Goal: Task Accomplishment & Management: Use online tool/utility

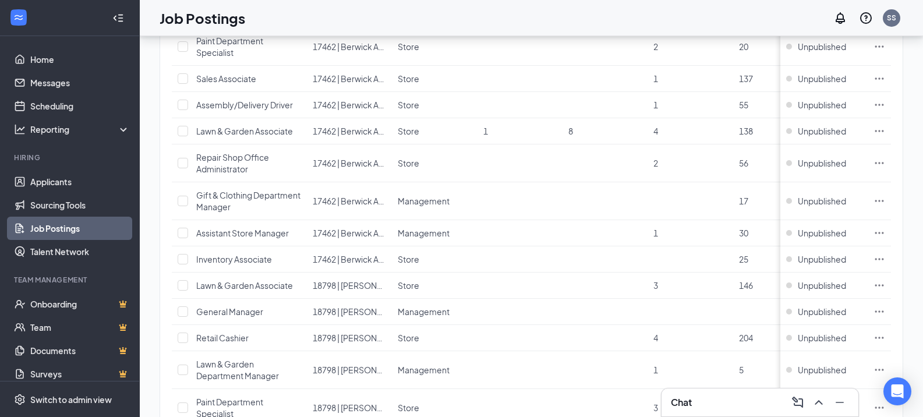
scroll to position [699, 0]
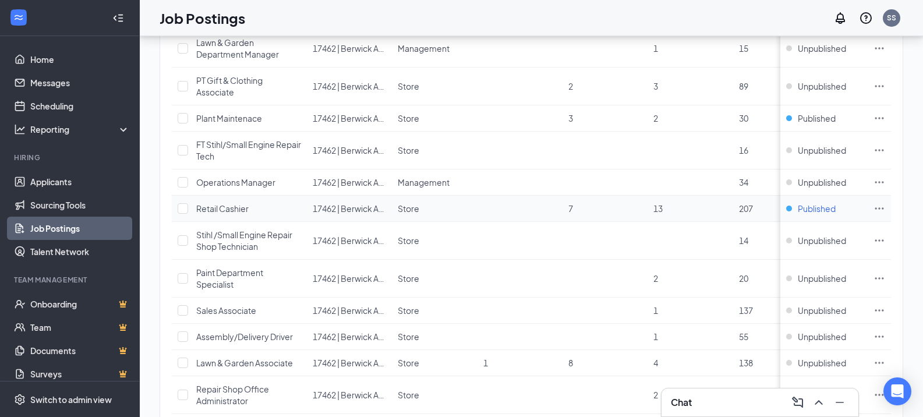
click at [832, 212] on span "Published" at bounding box center [817, 209] width 38 height 12
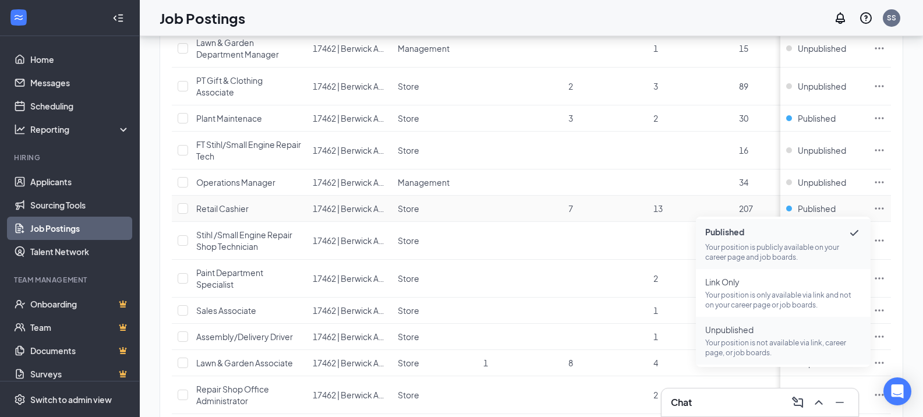
click at [748, 332] on span "Unpublished" at bounding box center [783, 330] width 156 height 12
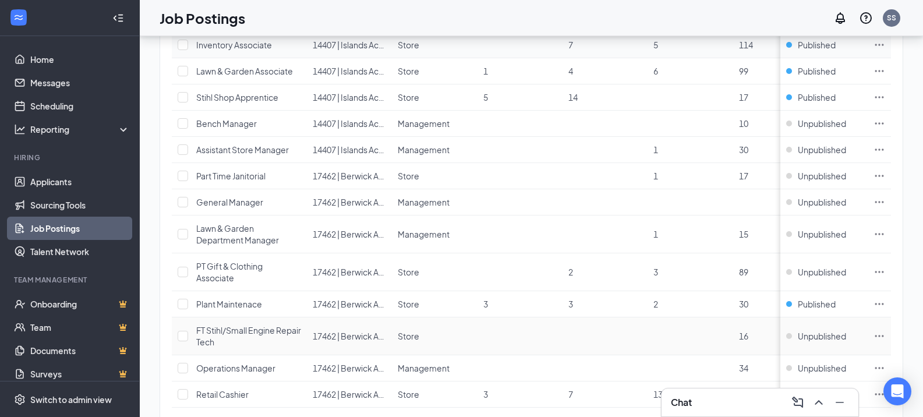
scroll to position [466, 0]
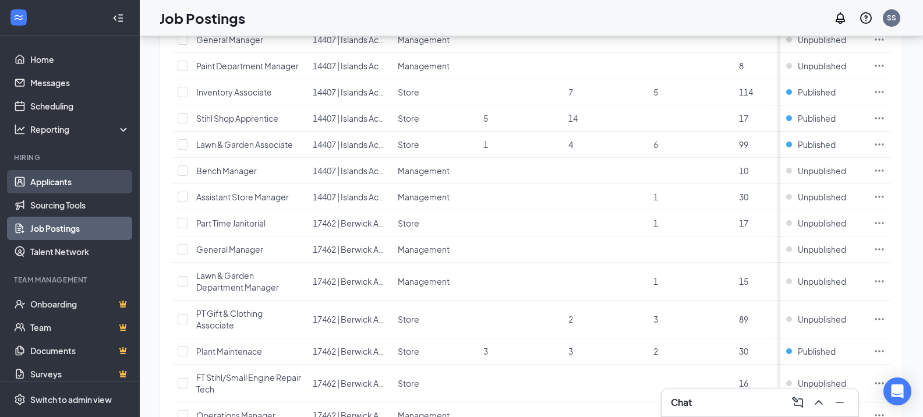
click at [73, 176] on link "Applicants" at bounding box center [80, 181] width 100 height 23
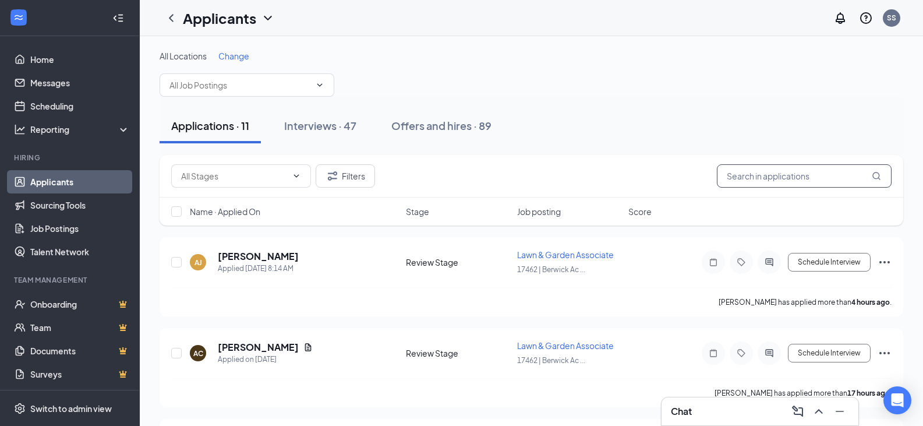
click at [762, 172] on input "text" at bounding box center [804, 175] width 175 height 23
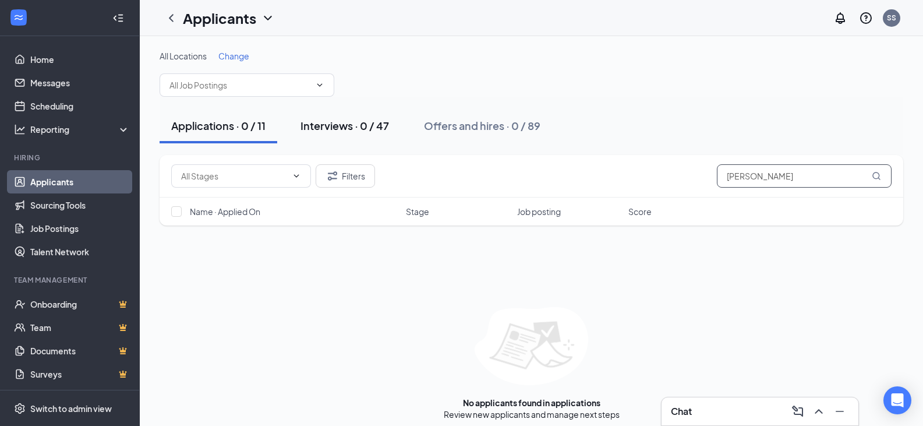
type input "[PERSON_NAME]"
click at [341, 123] on div "Interviews · 0 / 47" at bounding box center [344, 125] width 89 height 15
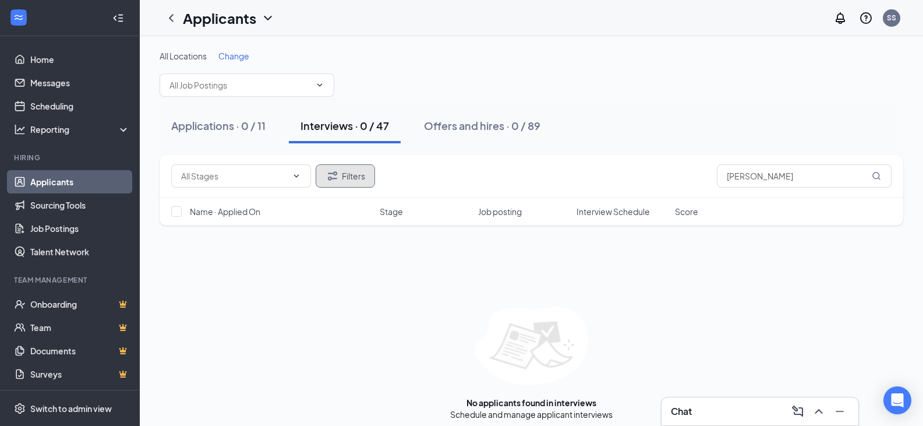
click at [369, 183] on button "Filters" at bounding box center [345, 175] width 59 height 23
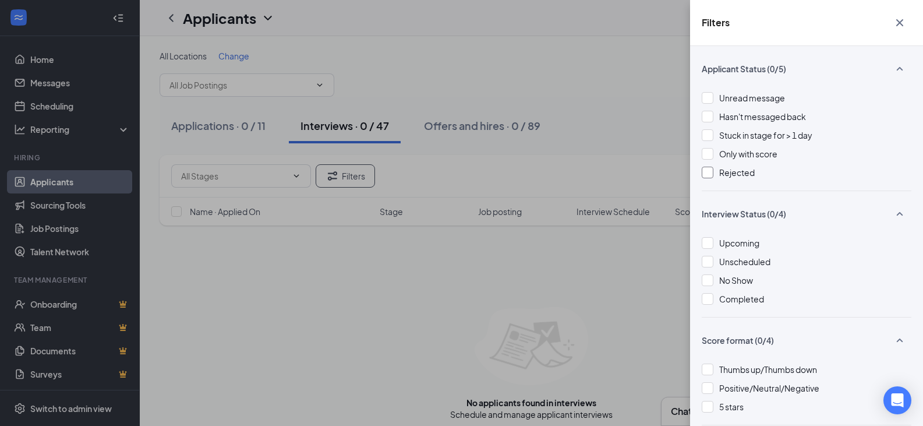
click at [707, 174] on div at bounding box center [708, 173] width 12 height 12
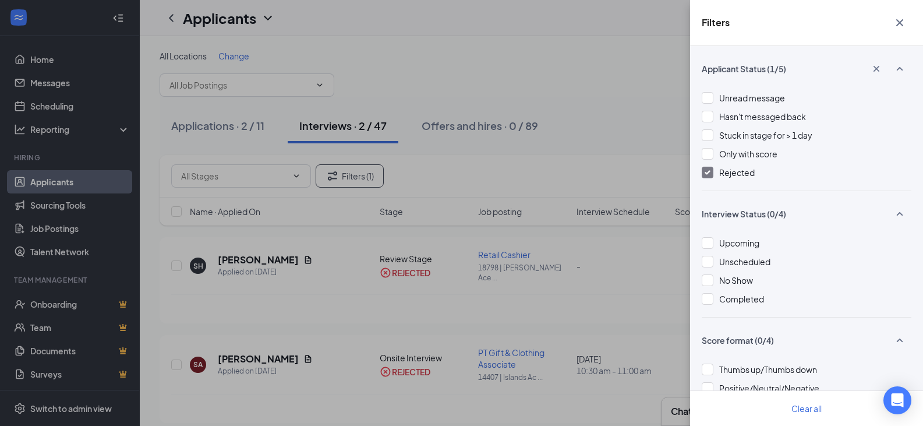
click at [904, 23] on icon "Cross" at bounding box center [900, 23] width 14 height 14
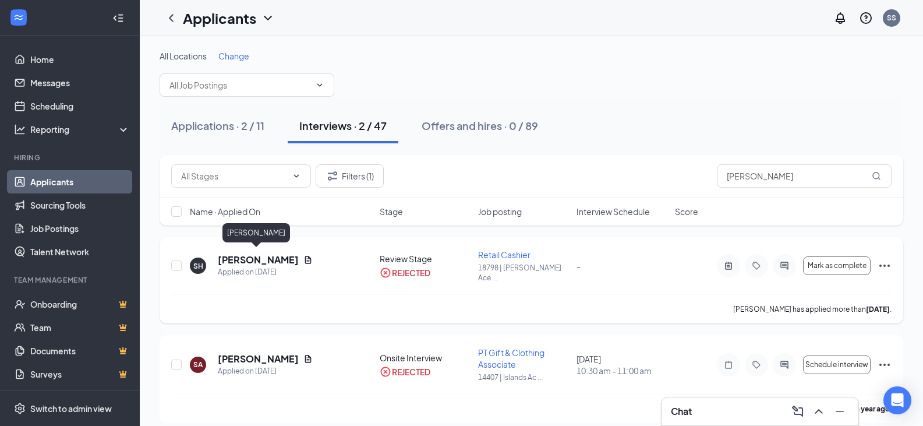
click at [267, 257] on h5 "[PERSON_NAME]" at bounding box center [258, 259] width 81 height 13
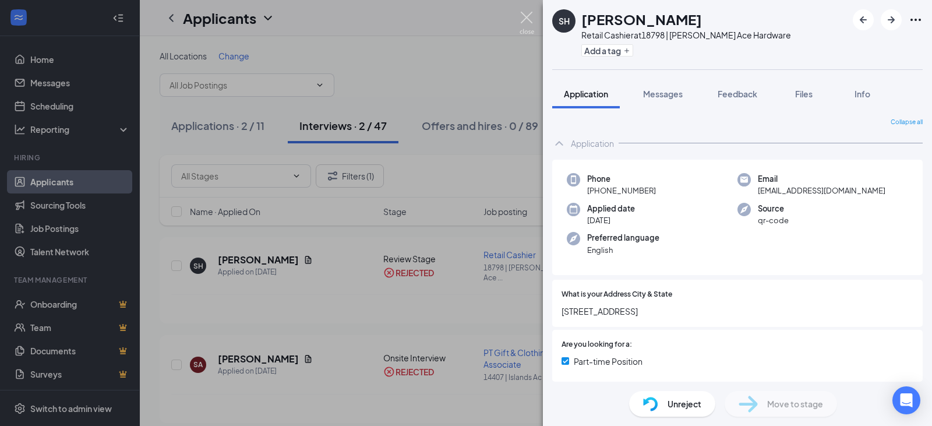
click at [527, 15] on img at bounding box center [526, 23] width 15 height 23
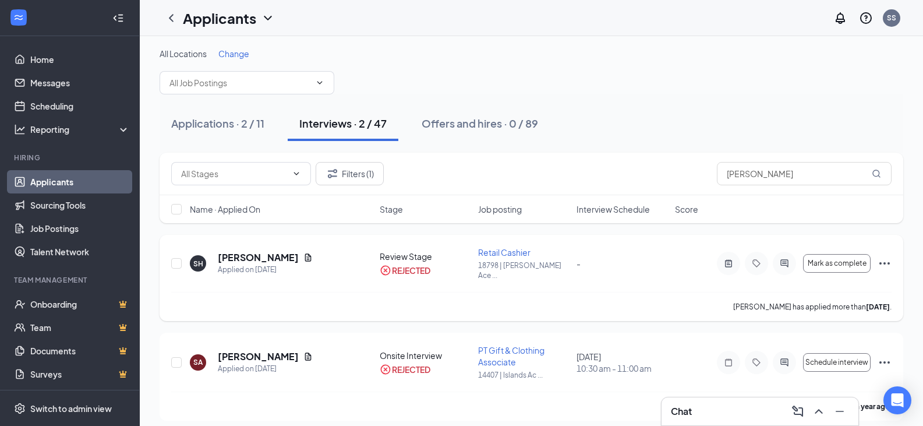
scroll to position [3, 0]
click at [772, 174] on input "[PERSON_NAME]" at bounding box center [804, 172] width 175 height 23
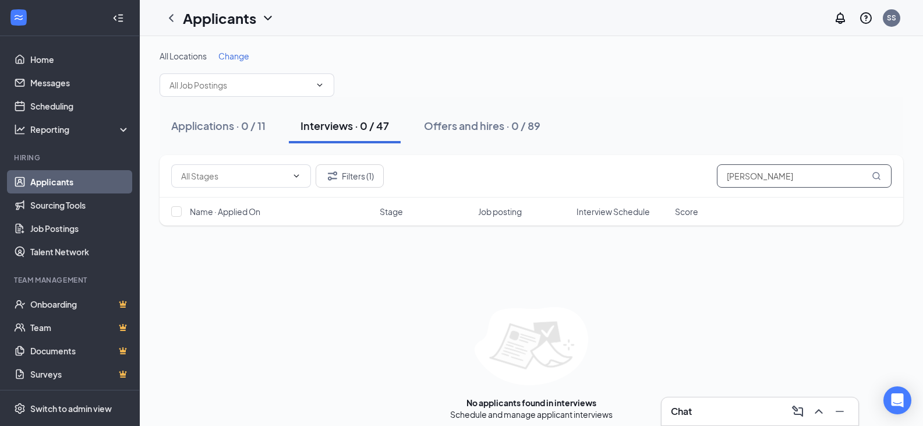
scroll to position [8, 0]
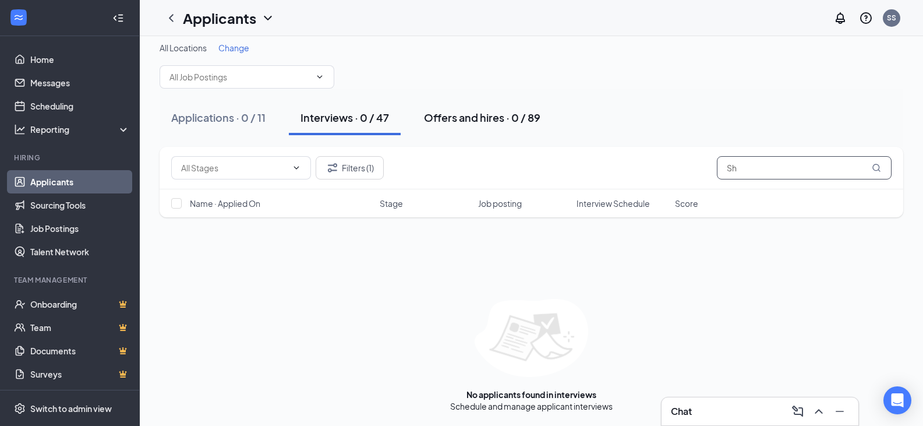
type input "S"
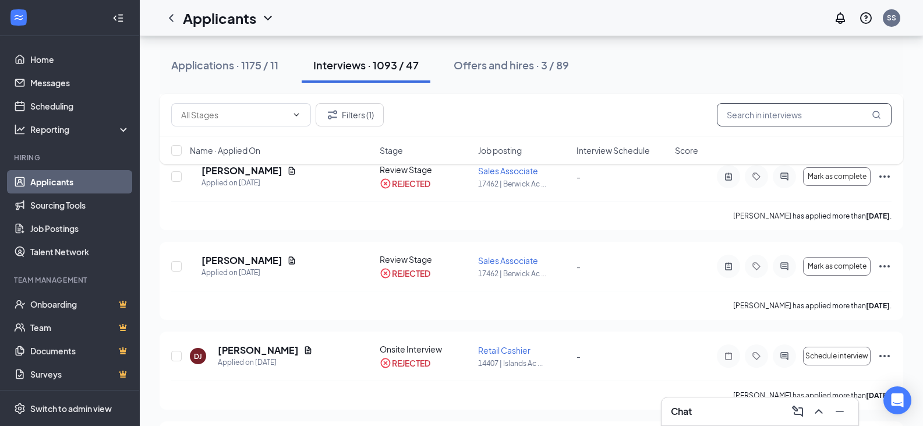
scroll to position [2737, 0]
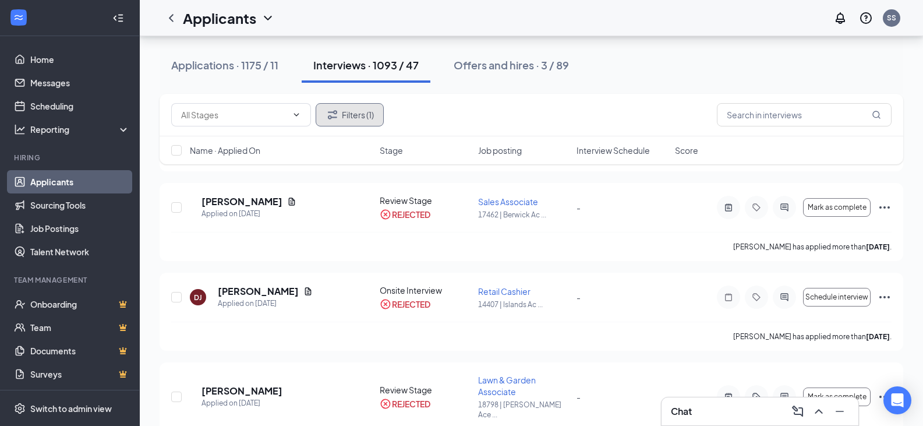
click at [377, 115] on button "Filters (1)" at bounding box center [350, 114] width 68 height 23
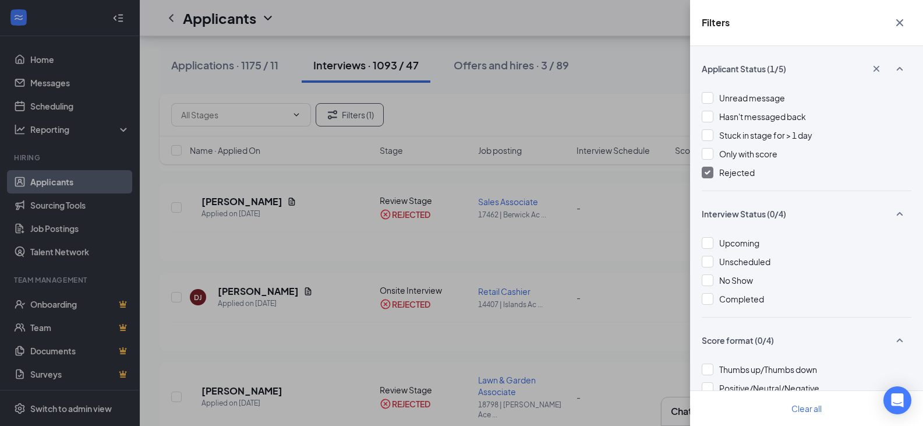
click at [712, 170] on div at bounding box center [708, 173] width 12 height 12
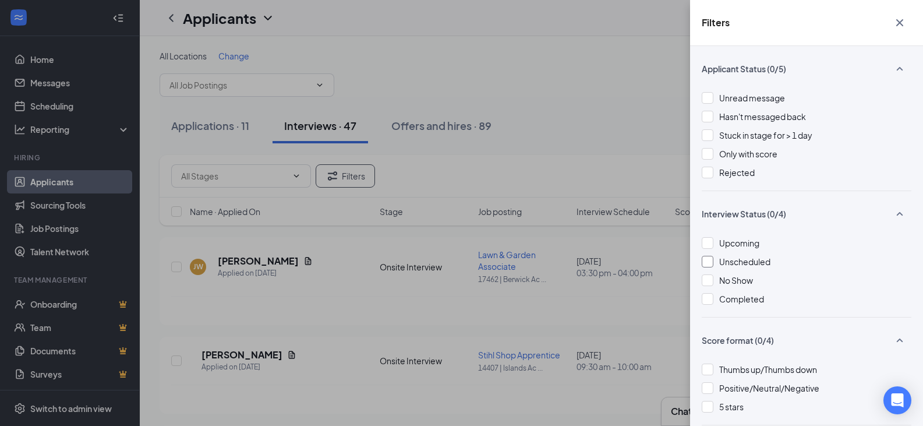
click at [706, 263] on div at bounding box center [708, 262] width 12 height 12
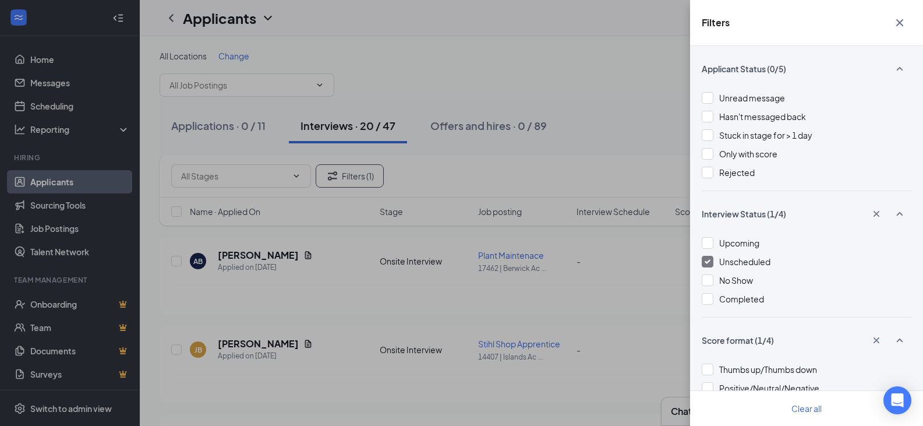
click at [902, 23] on icon "Cross" at bounding box center [900, 23] width 14 height 14
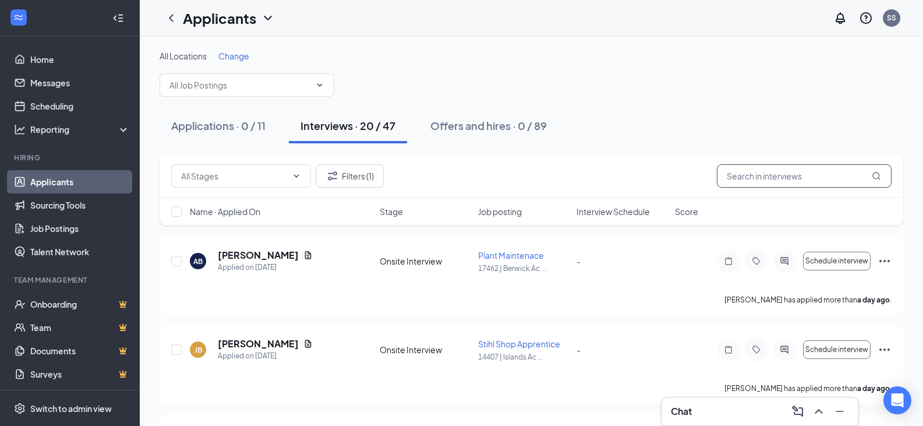
click at [802, 169] on input "text" at bounding box center [804, 175] width 175 height 23
click at [373, 175] on button "Filters (1)" at bounding box center [350, 175] width 68 height 23
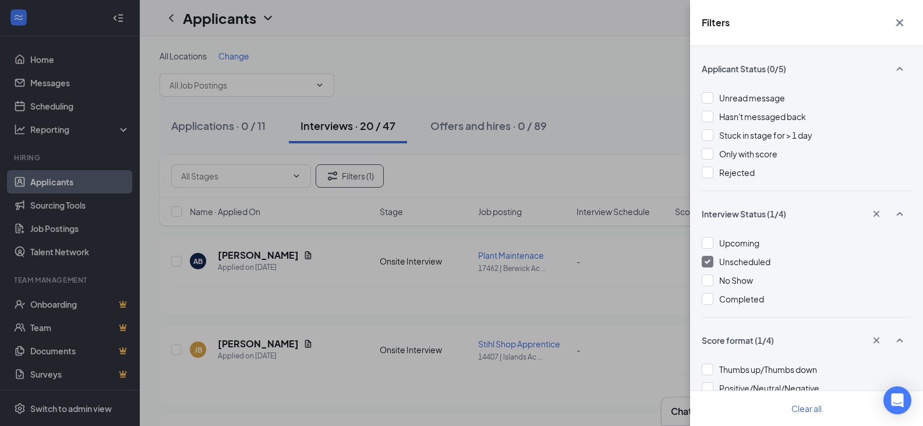
click at [897, 23] on icon "Cross" at bounding box center [900, 23] width 14 height 14
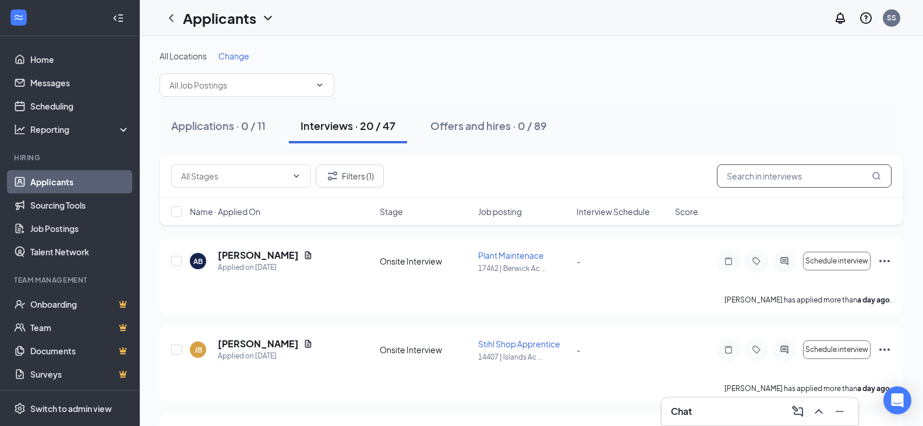
click at [758, 181] on input "text" at bounding box center [804, 175] width 175 height 23
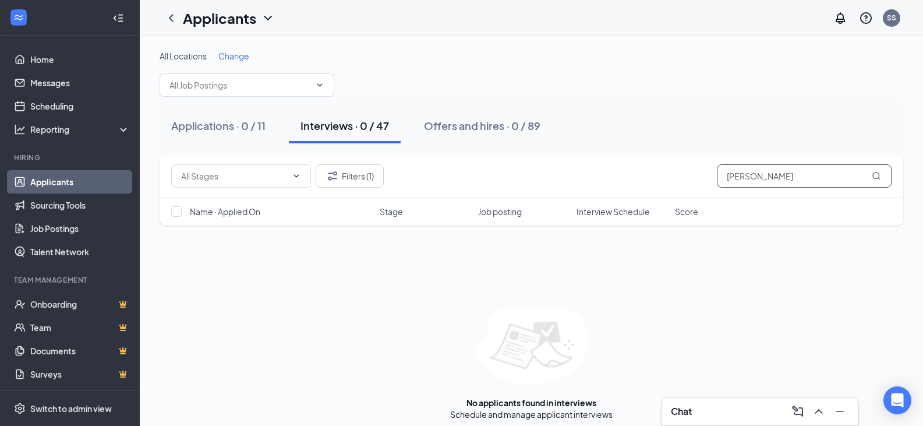
click at [762, 177] on input "[PERSON_NAME]" at bounding box center [804, 175] width 175 height 23
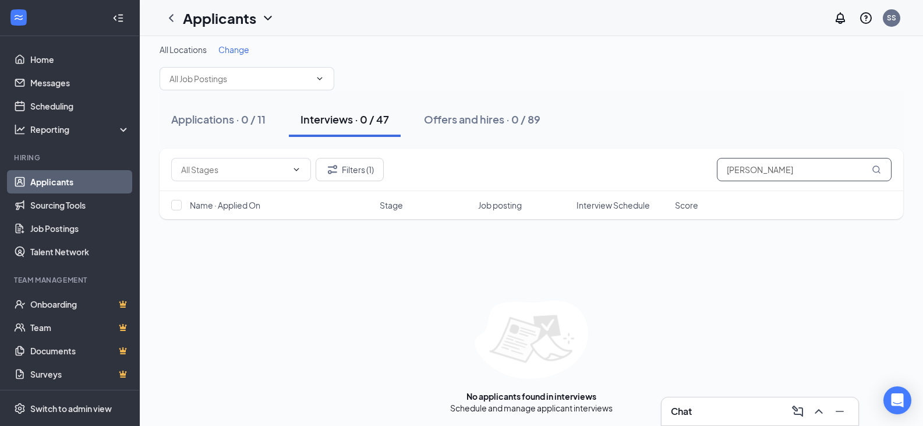
scroll to position [8, 0]
click at [801, 167] on input "[PERSON_NAME]" at bounding box center [804, 167] width 175 height 23
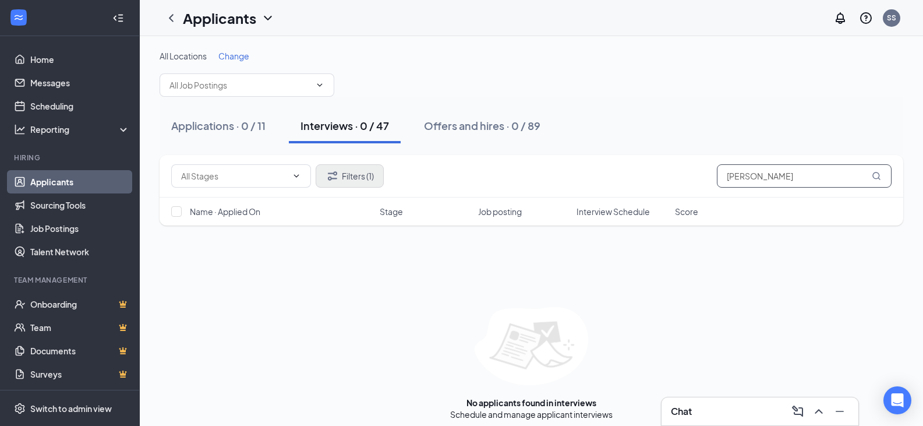
type input "[PERSON_NAME]"
click at [381, 170] on button "Filters (1)" at bounding box center [350, 175] width 68 height 23
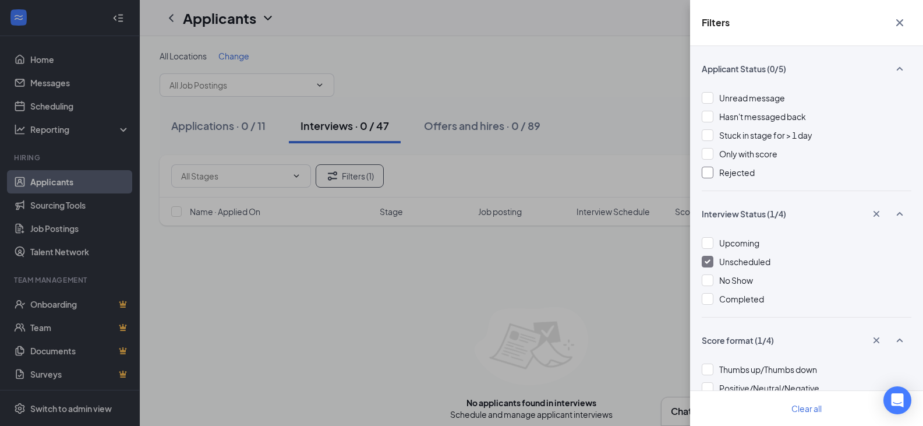
click at [707, 171] on div at bounding box center [708, 173] width 12 height 12
click at [710, 259] on img at bounding box center [708, 261] width 6 height 5
click at [902, 21] on icon "Cross" at bounding box center [899, 22] width 7 height 7
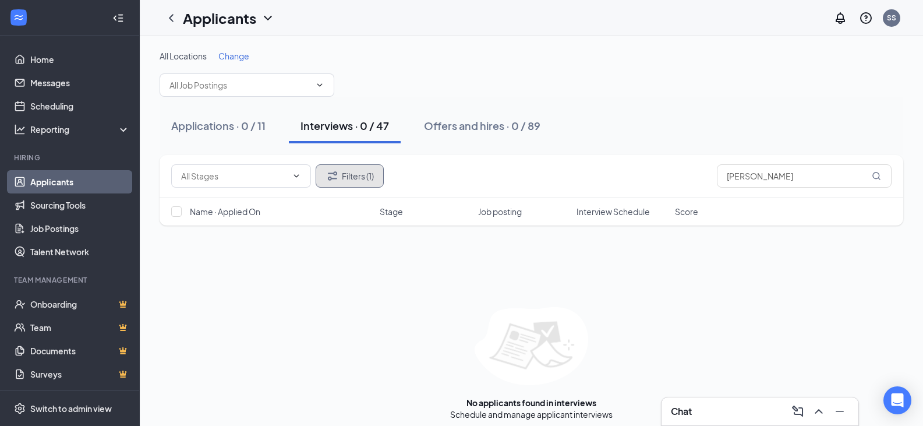
click at [375, 175] on button "Filters (1)" at bounding box center [350, 175] width 68 height 23
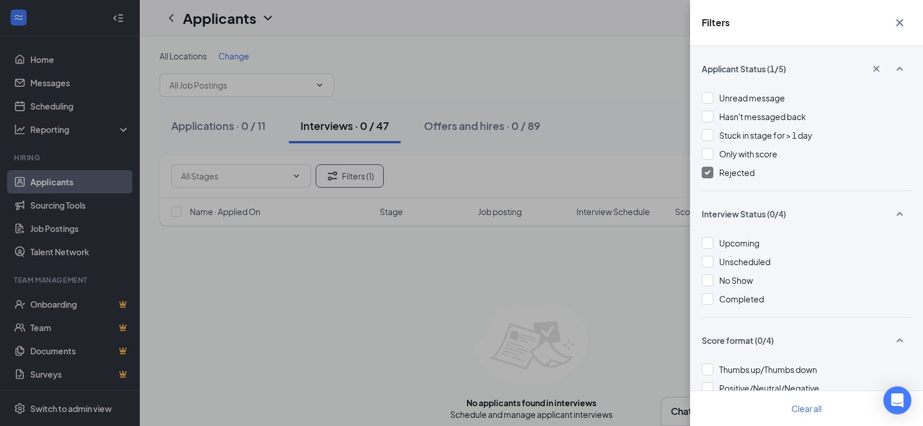
click at [901, 17] on icon "Cross" at bounding box center [900, 23] width 14 height 14
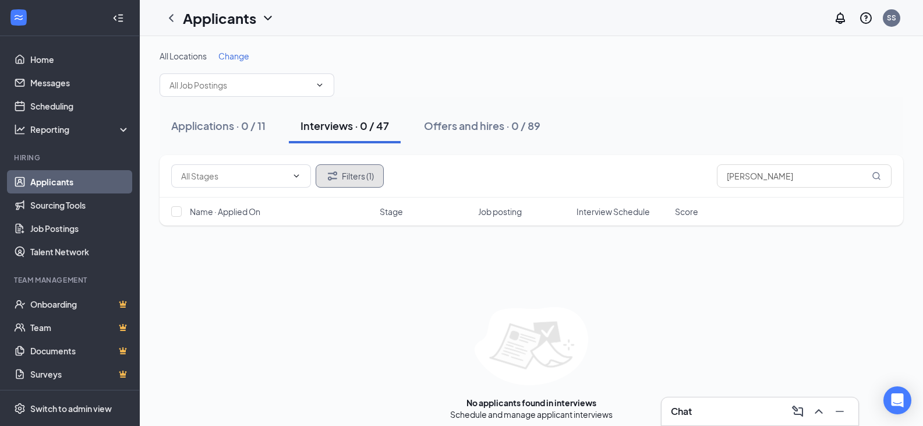
click at [379, 175] on button "Filters (1)" at bounding box center [350, 175] width 68 height 23
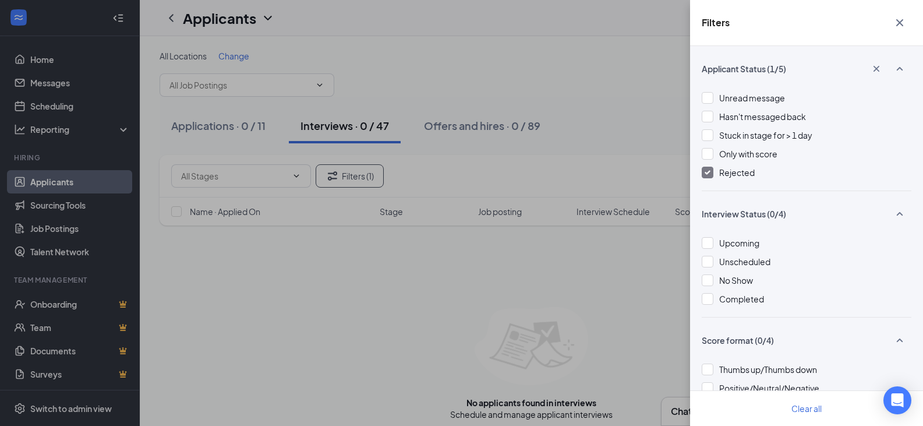
click at [710, 171] on img at bounding box center [708, 172] width 6 height 5
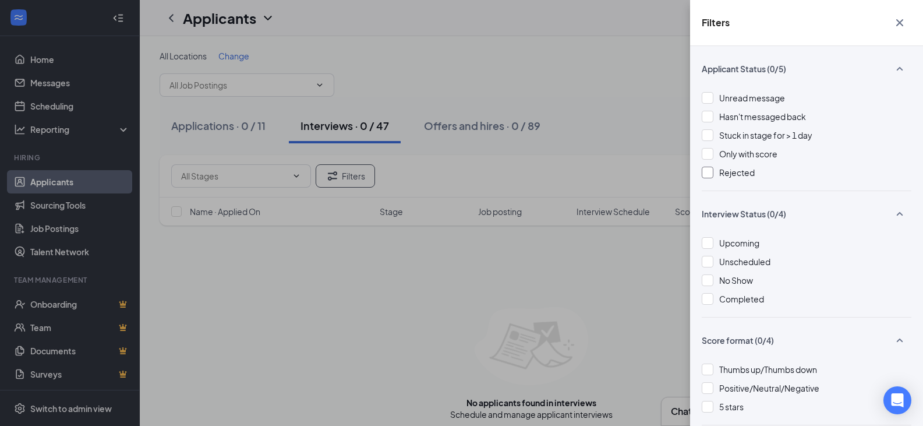
click at [903, 22] on icon "Cross" at bounding box center [900, 23] width 14 height 14
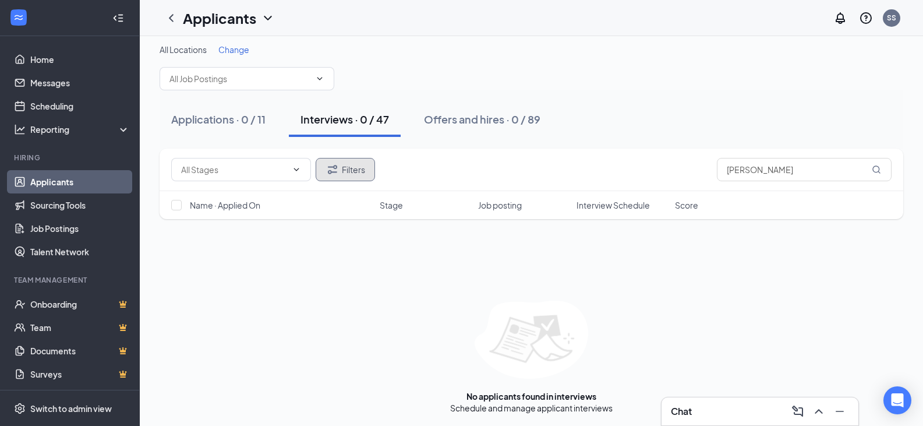
scroll to position [8, 0]
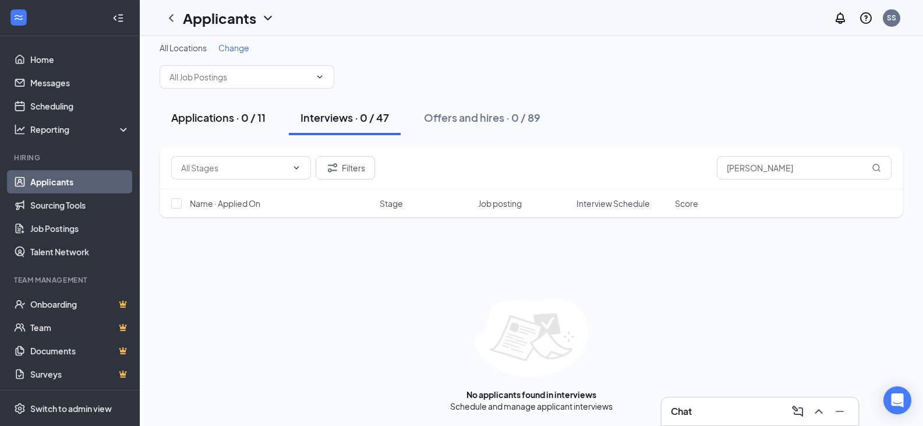
click at [221, 120] on div "Applications · 0 / 11" at bounding box center [218, 117] width 94 height 15
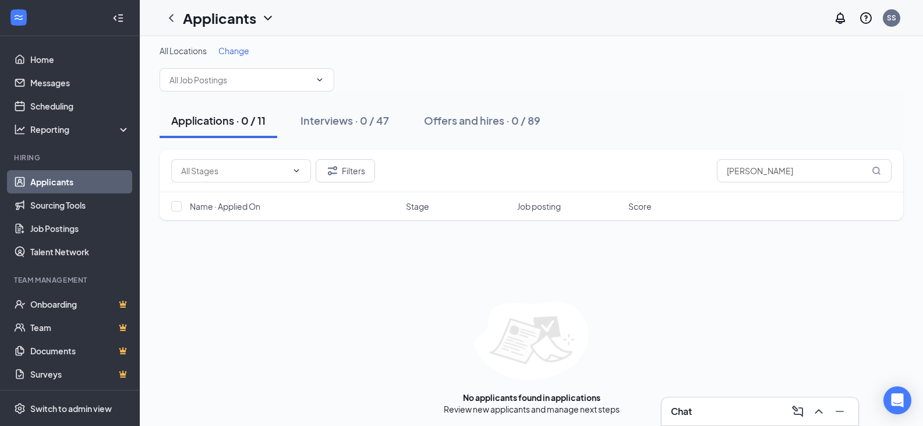
scroll to position [8, 0]
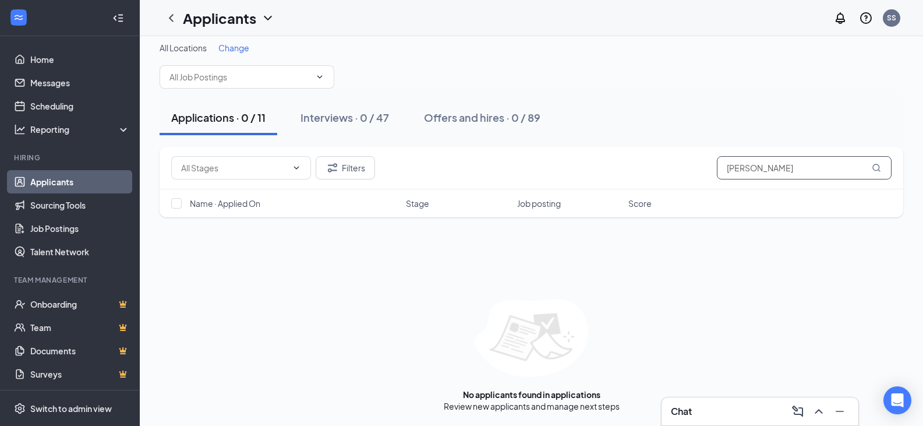
click at [812, 171] on input "[PERSON_NAME]" at bounding box center [804, 167] width 175 height 23
type input "[PERSON_NAME]"
click at [347, 112] on div "Interviews · 0 / 47" at bounding box center [344, 117] width 89 height 15
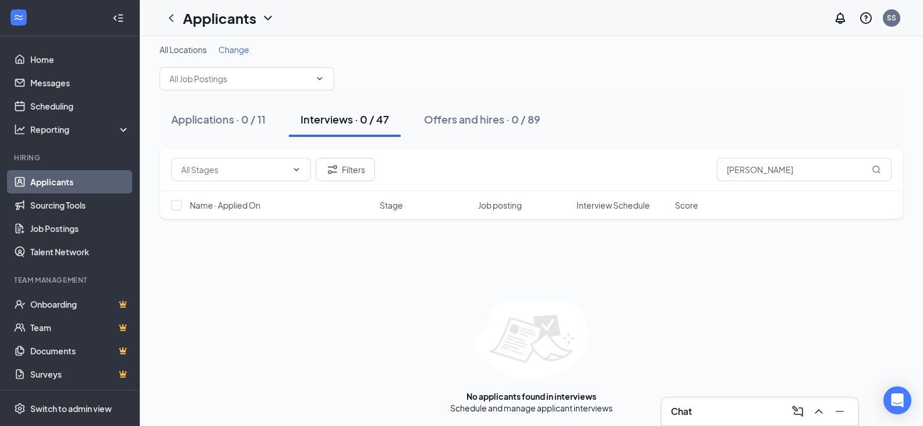
scroll to position [8, 0]
click at [768, 171] on input "[PERSON_NAME]" at bounding box center [804, 167] width 175 height 23
type input "S"
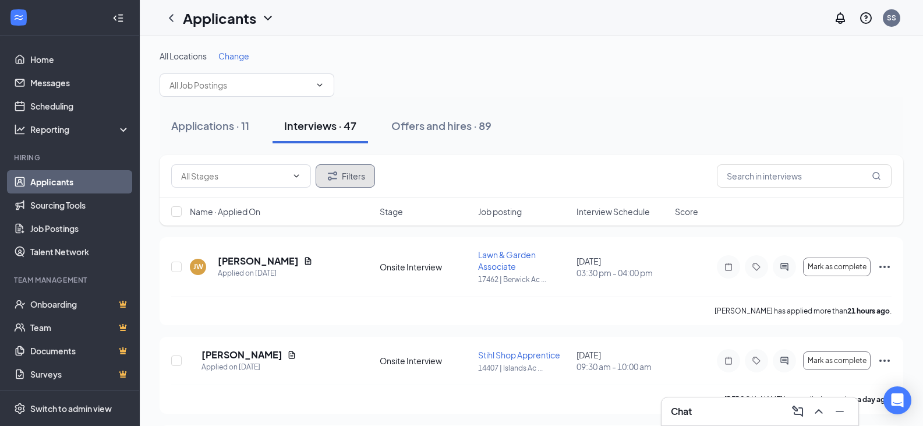
click at [366, 177] on button "Filters" at bounding box center [345, 175] width 59 height 23
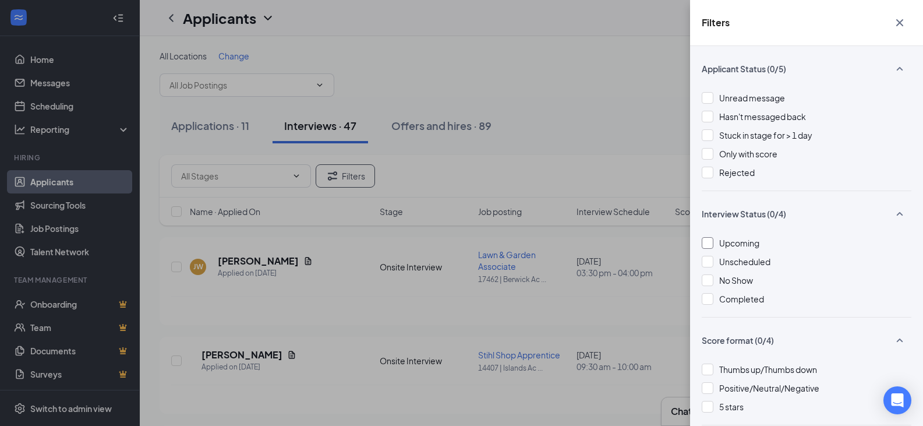
click at [706, 244] on div at bounding box center [708, 243] width 12 height 12
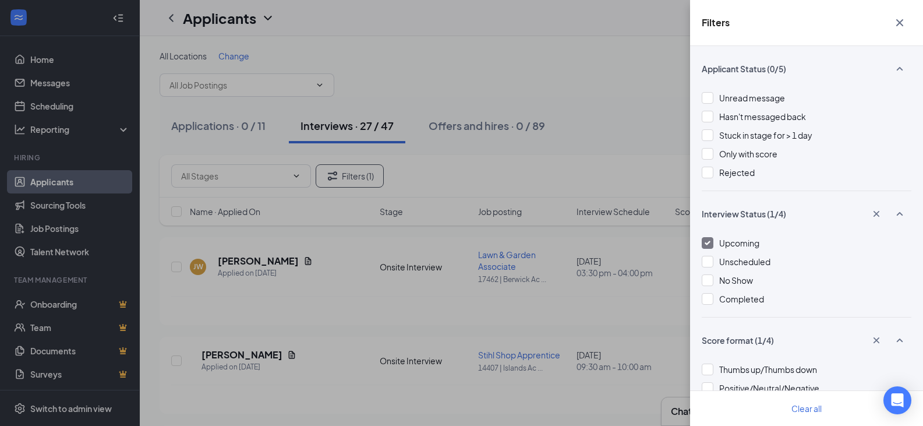
click at [901, 23] on icon "Cross" at bounding box center [900, 23] width 14 height 14
